Goal: Check status: Check status

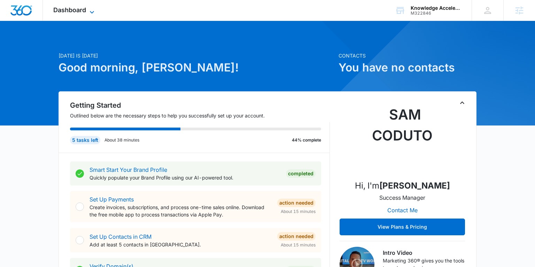
click at [69, 11] on span "Dashboard" at bounding box center [69, 9] width 33 height 7
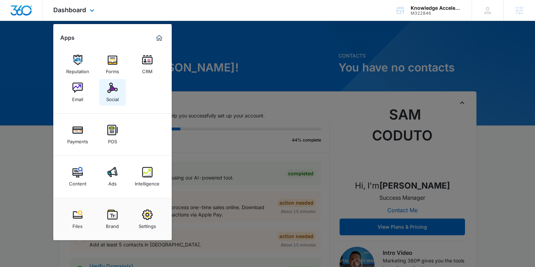
click at [110, 88] on img at bounding box center [112, 87] width 10 height 10
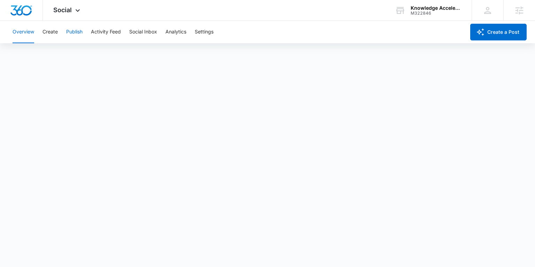
click at [82, 31] on button "Publish" at bounding box center [74, 32] width 16 height 22
click at [53, 29] on button "Create" at bounding box center [49, 32] width 15 height 22
click at [75, 47] on button "Approvals" at bounding box center [67, 53] width 23 height 19
click at [24, 33] on button "Overview" at bounding box center [24, 32] width 22 height 22
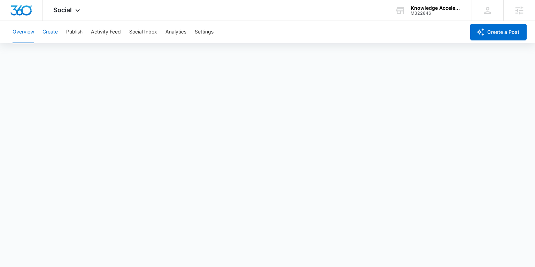
click at [56, 31] on button "Create" at bounding box center [49, 32] width 15 height 22
click at [73, 33] on button "Publish" at bounding box center [74, 32] width 16 height 22
click at [58, 33] on div "Overview Create Publish Activity Feed Social Inbox Analytics Settings" at bounding box center [236, 32] width 457 height 22
click at [54, 32] on button "Create" at bounding box center [49, 32] width 15 height 22
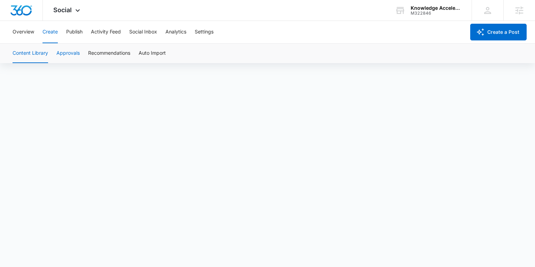
click at [67, 50] on button "Approvals" at bounding box center [67, 53] width 23 height 19
click at [26, 33] on button "Overview" at bounding box center [24, 32] width 22 height 22
click at [54, 29] on button "Create" at bounding box center [49, 32] width 15 height 22
click at [79, 55] on button "Approvals" at bounding box center [67, 53] width 23 height 19
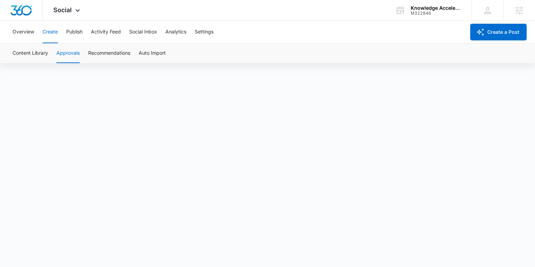
scroll to position [5, 0]
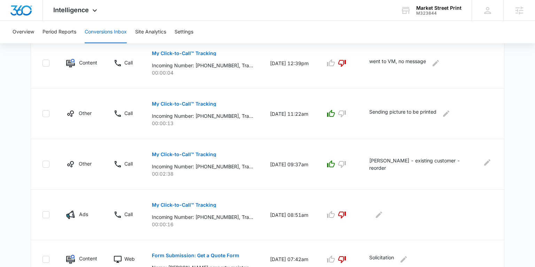
scroll to position [441, 0]
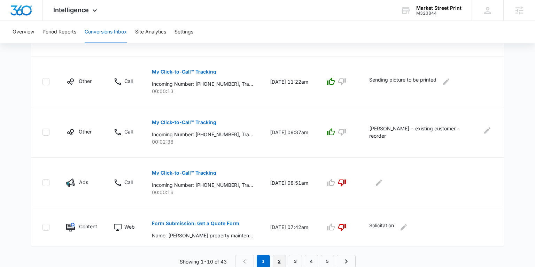
click at [277, 258] on link "2" at bounding box center [279, 260] width 13 height 13
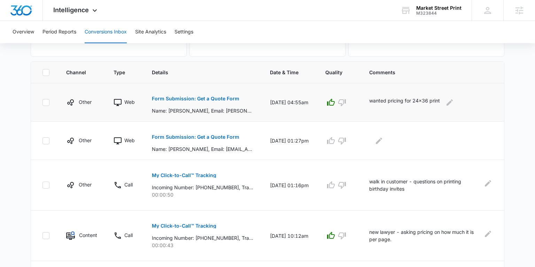
scroll to position [149, 0]
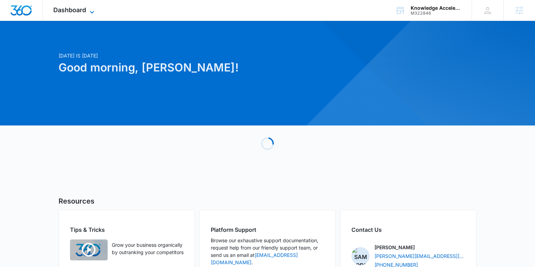
click at [75, 11] on span "Dashboard" at bounding box center [69, 9] width 33 height 7
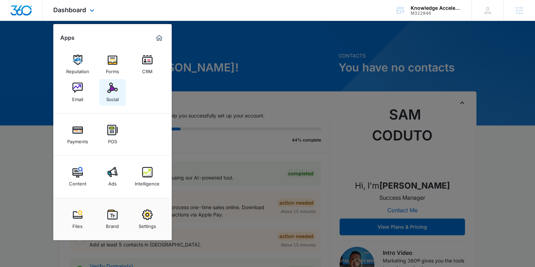
click at [107, 98] on div "Social" at bounding box center [112, 97] width 13 height 9
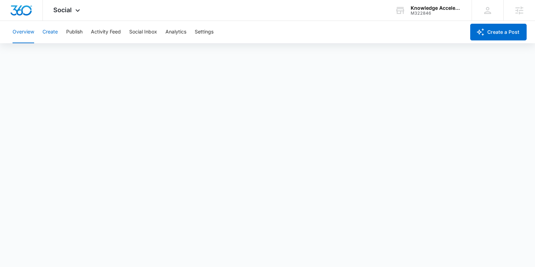
click at [53, 33] on button "Create" at bounding box center [49, 32] width 15 height 22
click at [75, 32] on button "Publish" at bounding box center [74, 32] width 16 height 22
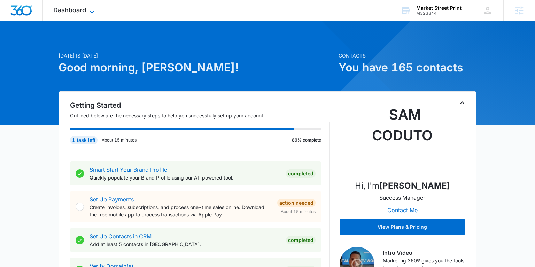
click at [71, 6] on span "Dashboard" at bounding box center [69, 9] width 33 height 7
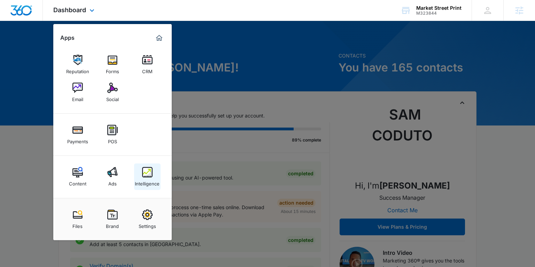
click at [144, 179] on div "Intelligence" at bounding box center [147, 181] width 25 height 9
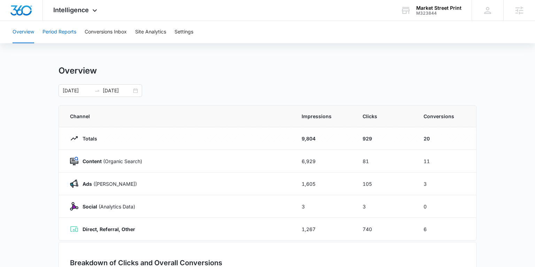
click at [69, 33] on button "Period Reports" at bounding box center [59, 32] width 34 height 22
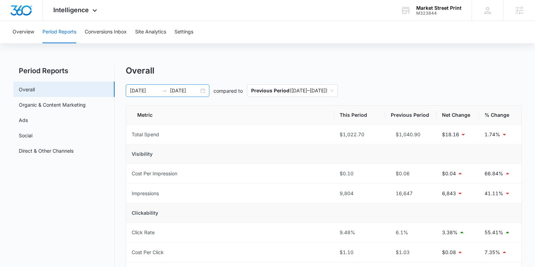
click at [206, 91] on div "07/27/2025 08/26/2025" at bounding box center [168, 90] width 84 height 13
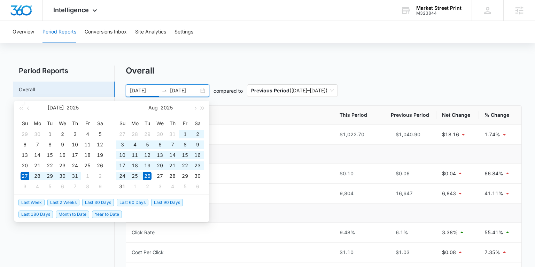
click at [203, 90] on div "07/27/2025 08/26/2025" at bounding box center [168, 90] width 84 height 13
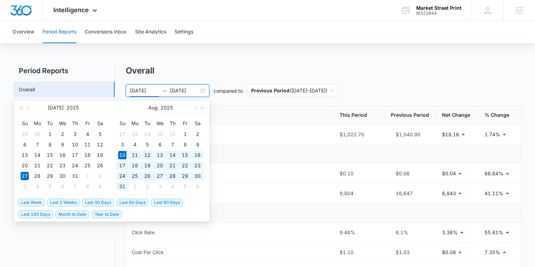
click at [101, 198] on span "Last 30 Days" at bounding box center [98, 202] width 32 height 8
type input "08/10/2025"
type input "09/09/2025"
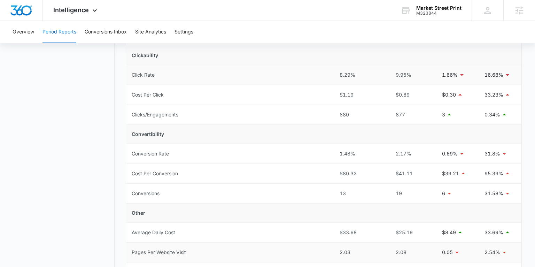
scroll to position [172, 0]
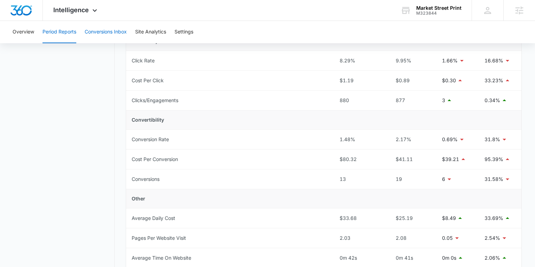
click at [106, 31] on button "Conversions Inbox" at bounding box center [106, 32] width 42 height 22
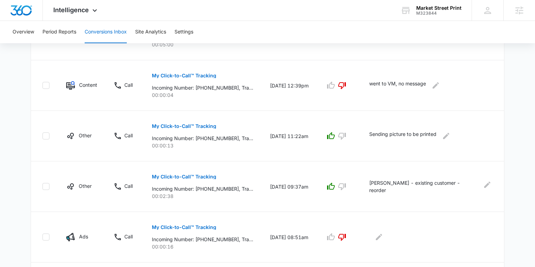
scroll to position [441, 0]
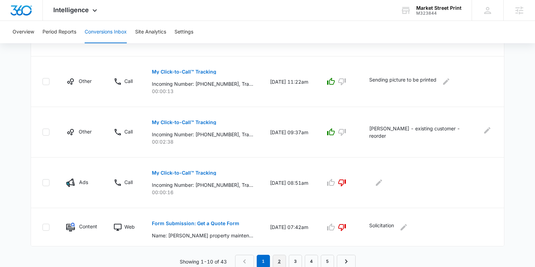
click at [278, 260] on link "2" at bounding box center [279, 260] width 13 height 13
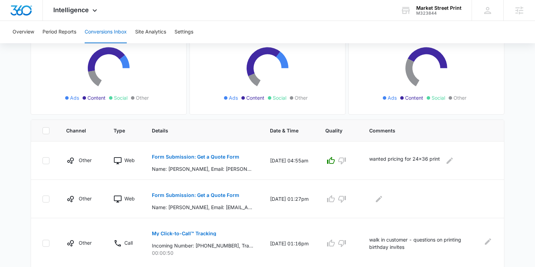
scroll to position [86, 0]
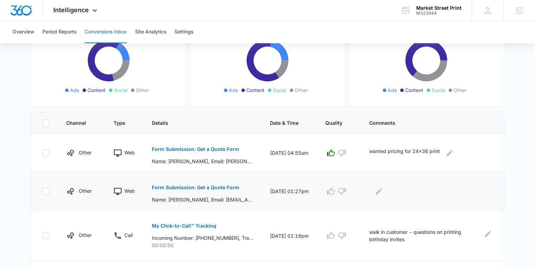
click at [222, 187] on p "Form Submission: Get a Quote Form" at bounding box center [195, 187] width 87 height 5
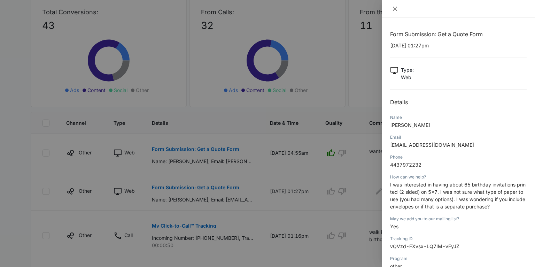
click at [395, 9] on icon "close" at bounding box center [395, 9] width 4 height 4
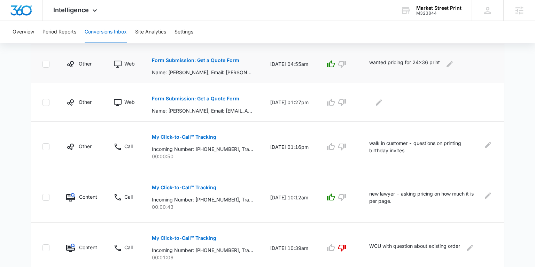
scroll to position [183, 0]
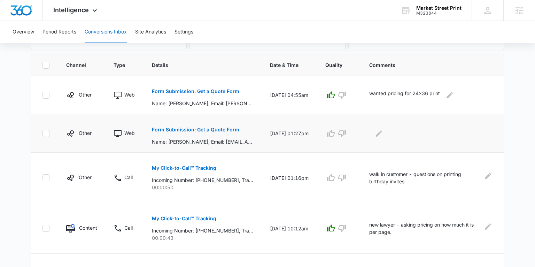
click at [202, 129] on p "Form Submission: Get a Quote Form" at bounding box center [195, 129] width 87 height 5
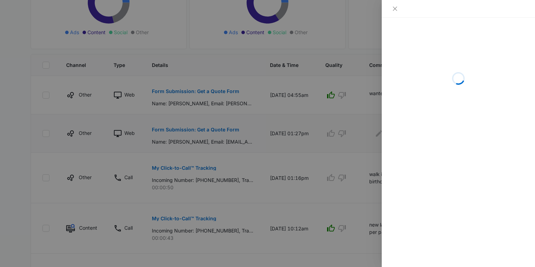
scroll to position [145, 0]
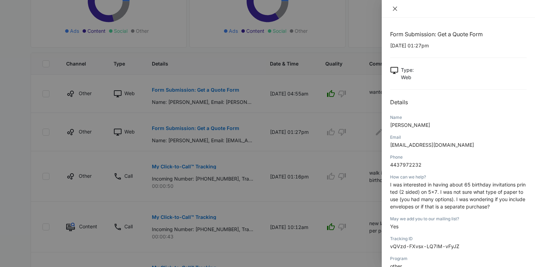
click at [395, 9] on icon "close" at bounding box center [395, 9] width 4 height 4
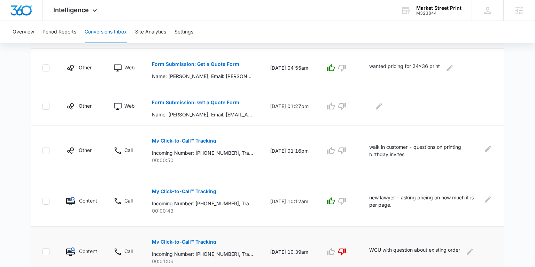
scroll to position [170, 0]
